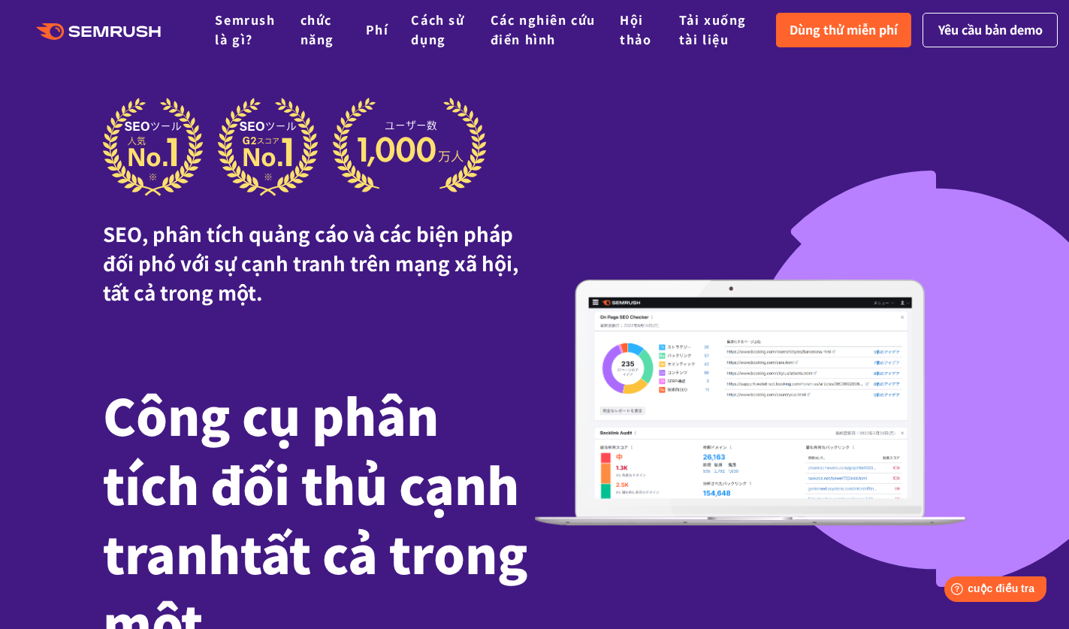
click at [956, 323] on img at bounding box center [751, 402] width 432 height 246
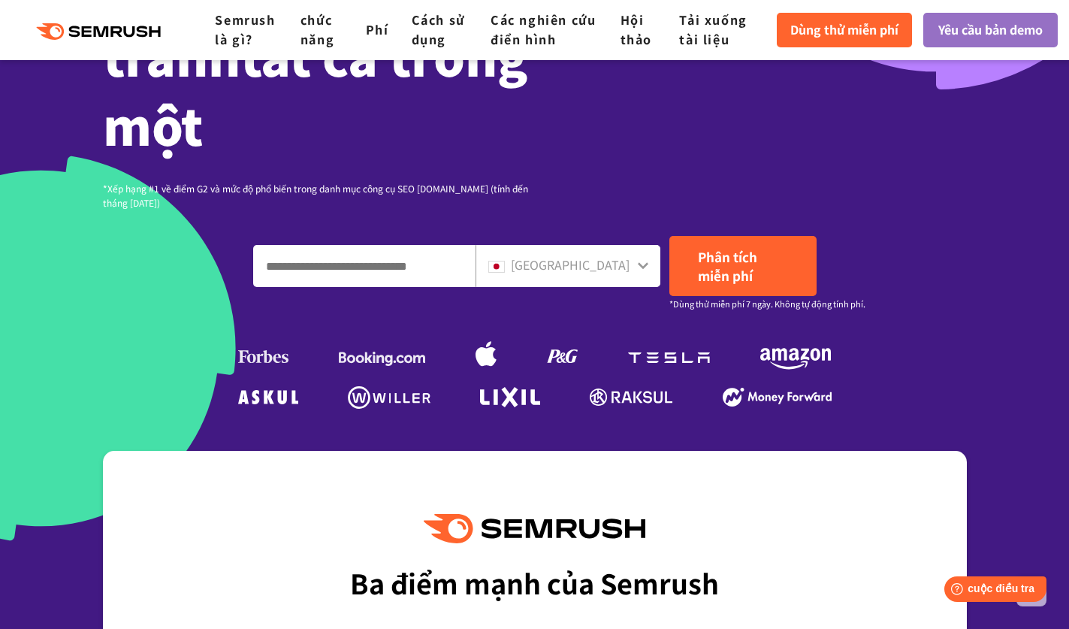
scroll to position [511, 0]
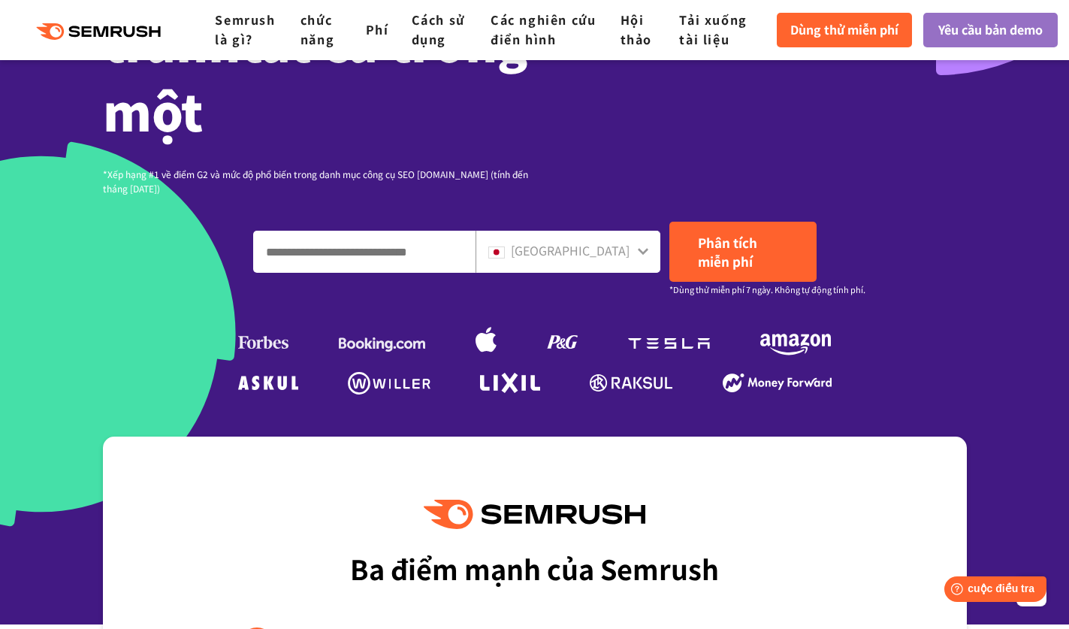
click at [609, 268] on div "Nhật Bản" at bounding box center [567, 252] width 185 height 42
click at [629, 241] on font "Nhật Bản" at bounding box center [570, 250] width 119 height 18
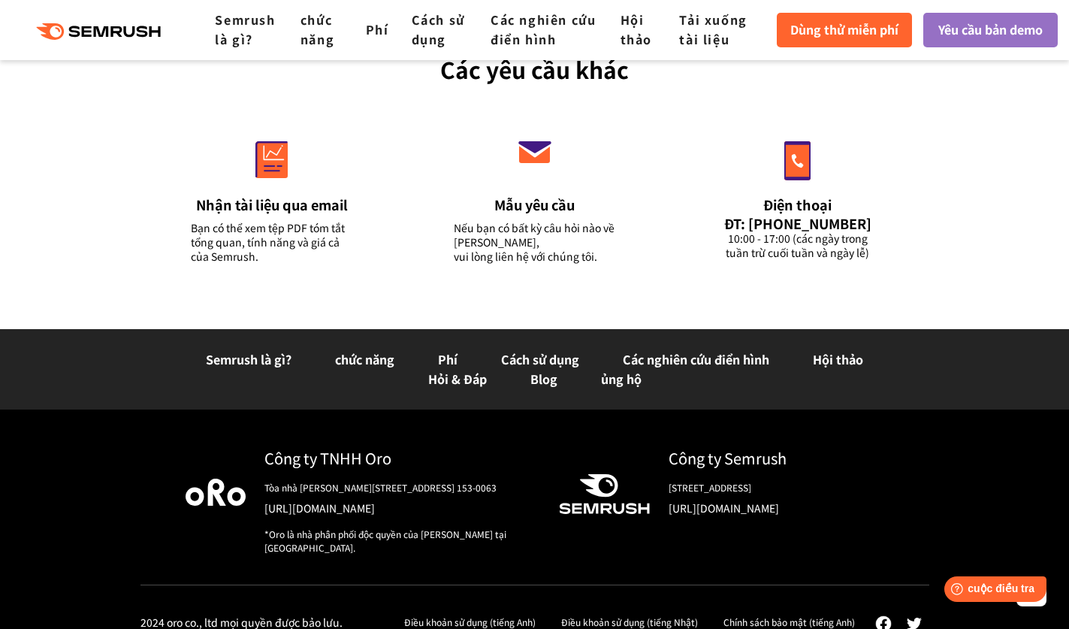
scroll to position [6218, 0]
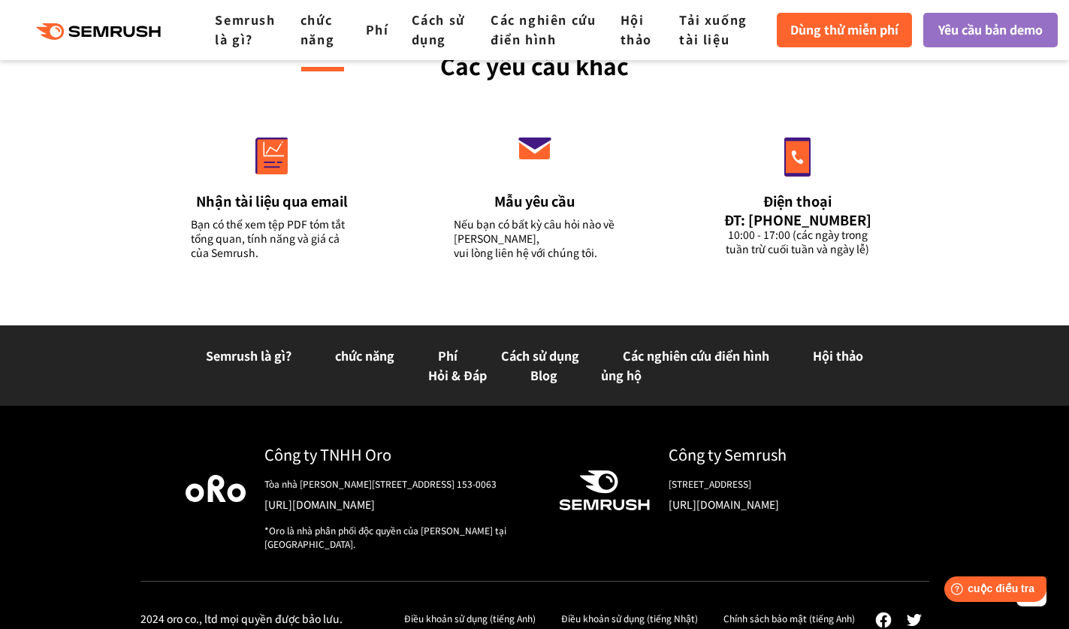
click at [311, 22] on font "chức năng" at bounding box center [317, 30] width 34 height 38
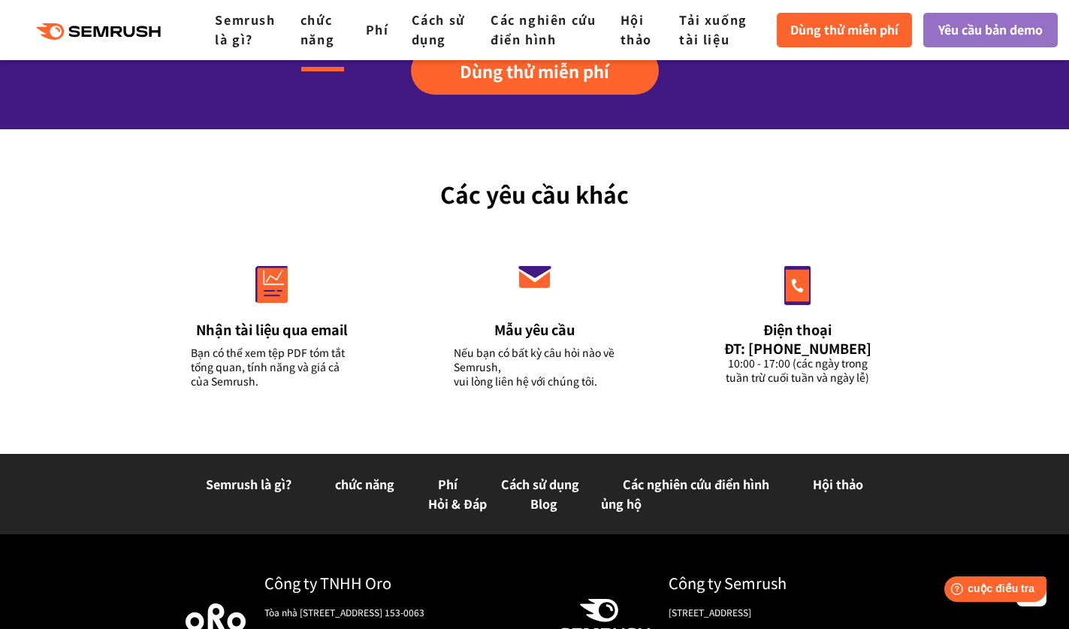
scroll to position [5778, 0]
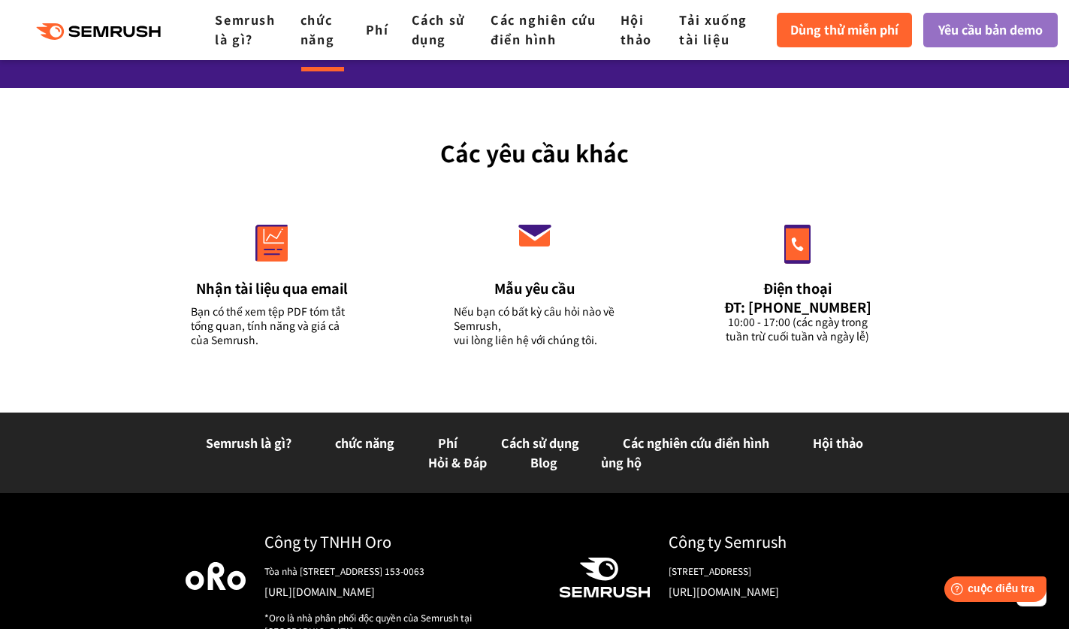
click at [218, 317] on div "Các yêu cầu khác Nhận tài liệu qua email Bạn có thể xem tệp PDF tóm tắt tổng qu…" at bounding box center [534, 250] width 1069 height 324
